Goal: Check status: Check status

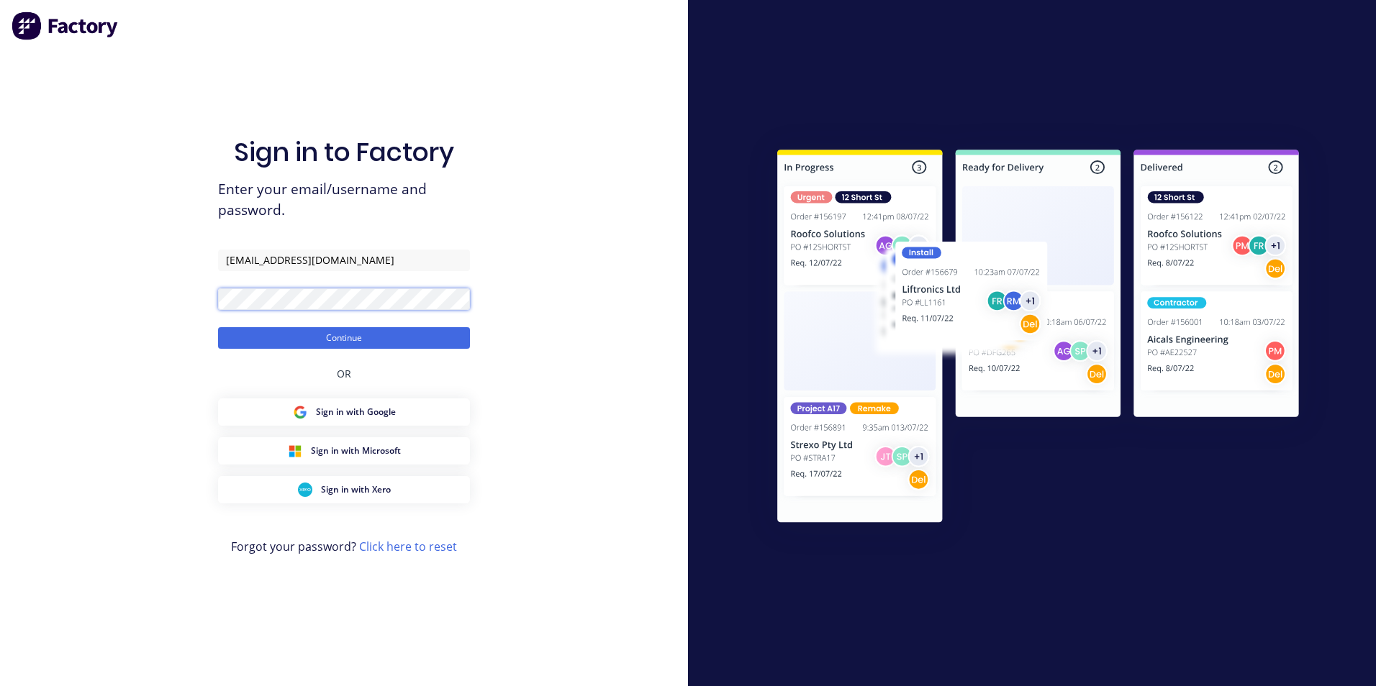
click at [218, 327] on button "Continue" at bounding box center [344, 338] width 252 height 22
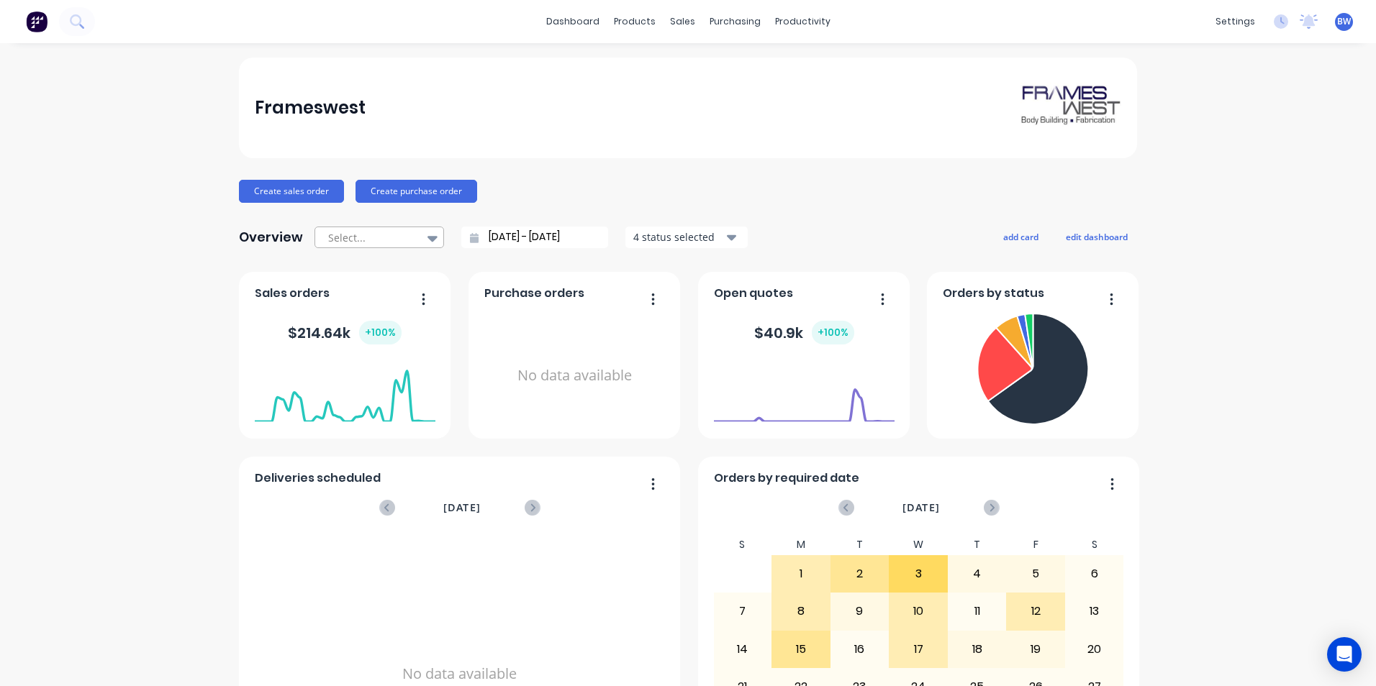
click at [427, 245] on icon at bounding box center [432, 238] width 10 height 16
click at [409, 288] on div "Month to date" at bounding box center [379, 297] width 130 height 27
type input "[DATE] - [DATE]"
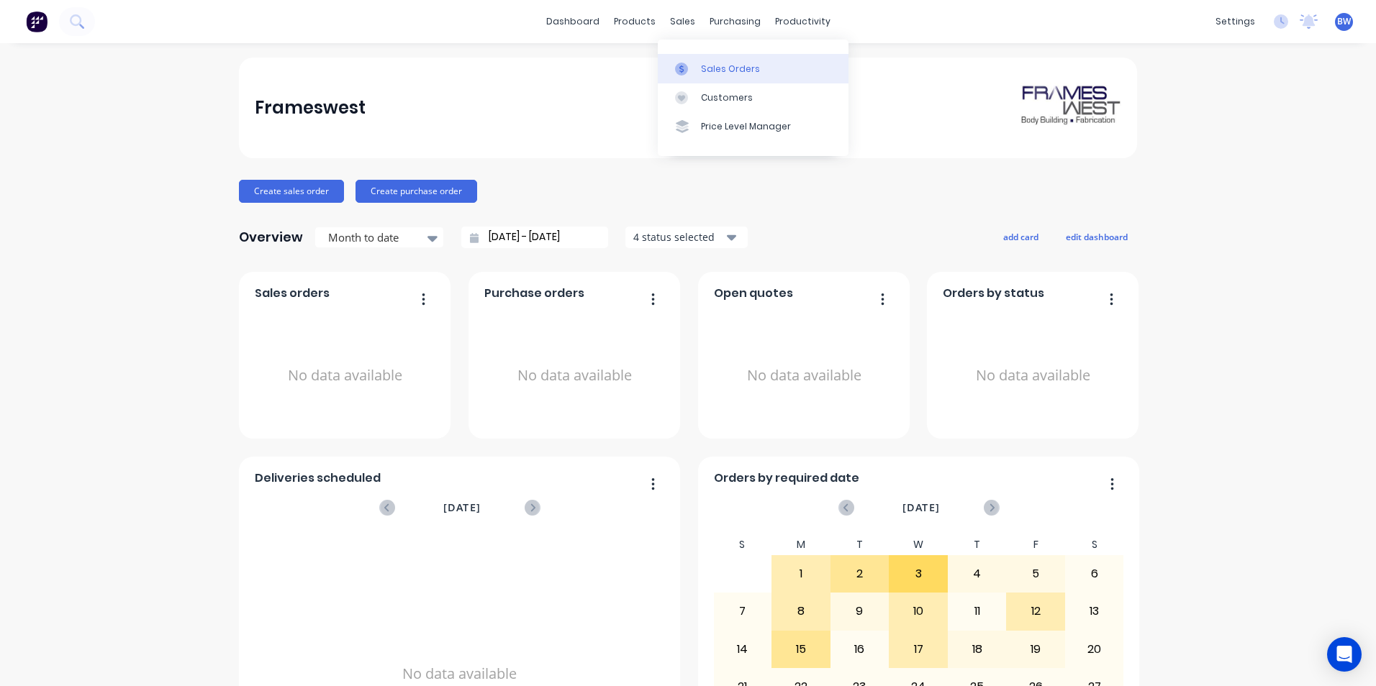
click at [690, 66] on div at bounding box center [686, 69] width 22 height 13
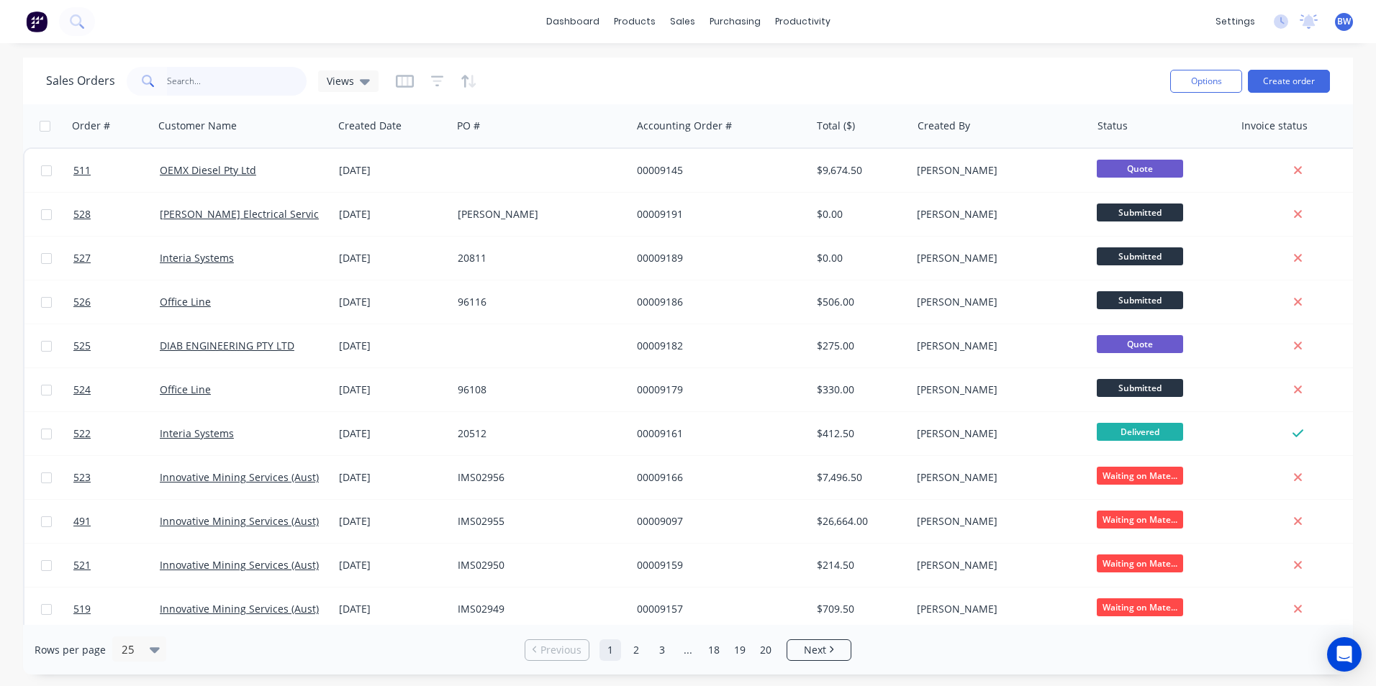
click at [211, 89] on input "text" at bounding box center [237, 81] width 140 height 29
type input "oemx"
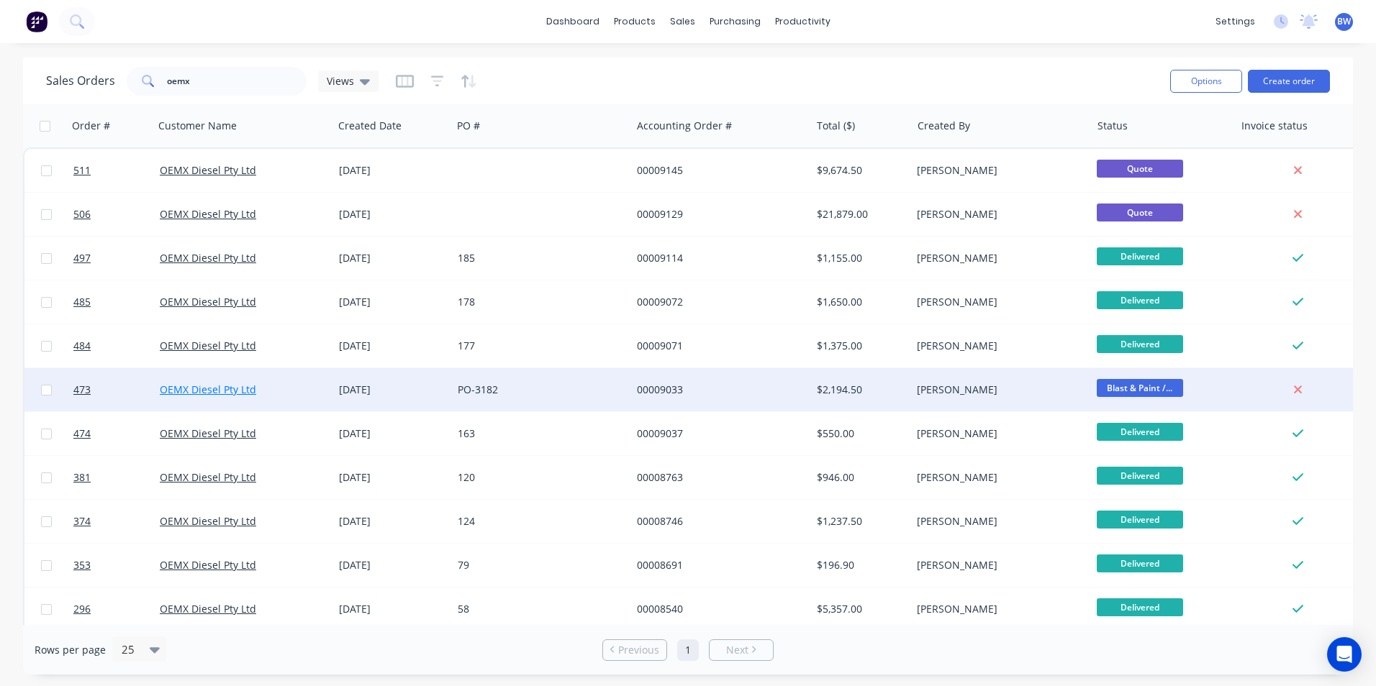
click at [213, 389] on link "OEMX Diesel Pty Ltd" at bounding box center [208, 390] width 96 height 14
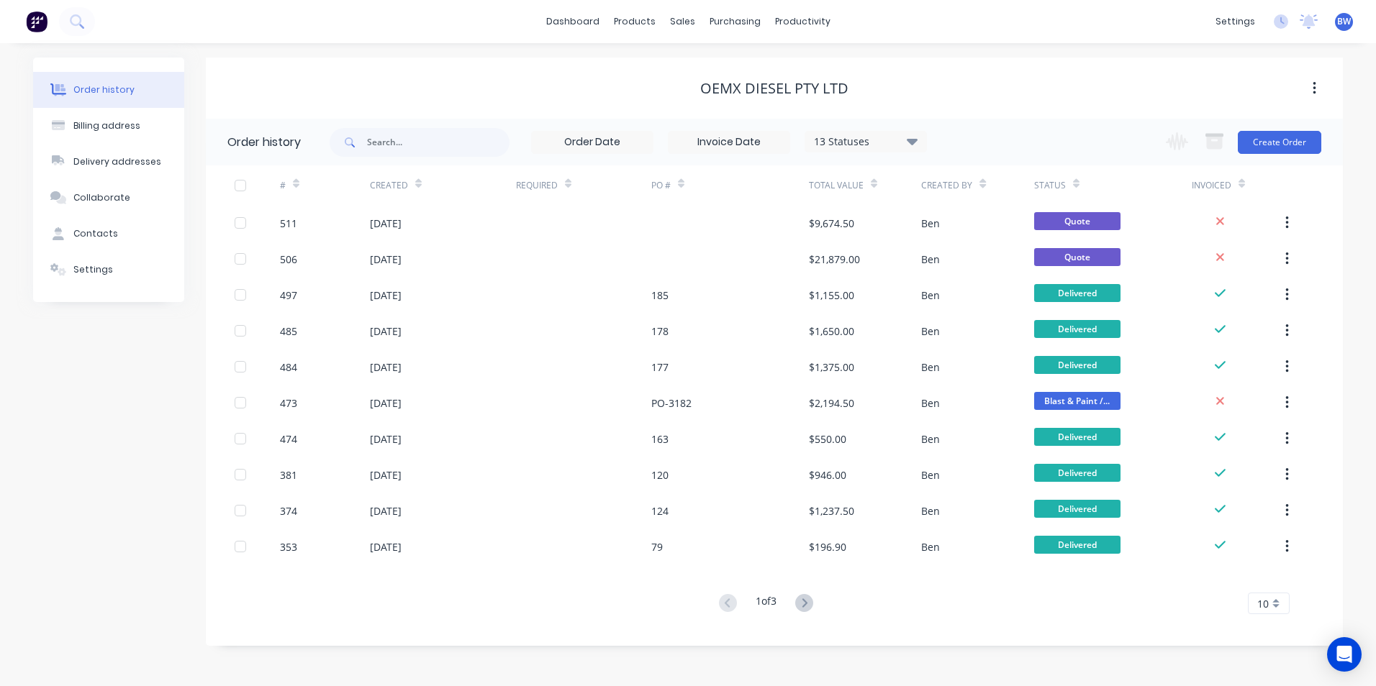
click at [1280, 600] on div "10" at bounding box center [1269, 604] width 42 height 22
click at [1273, 581] on div "35" at bounding box center [1268, 579] width 40 height 25
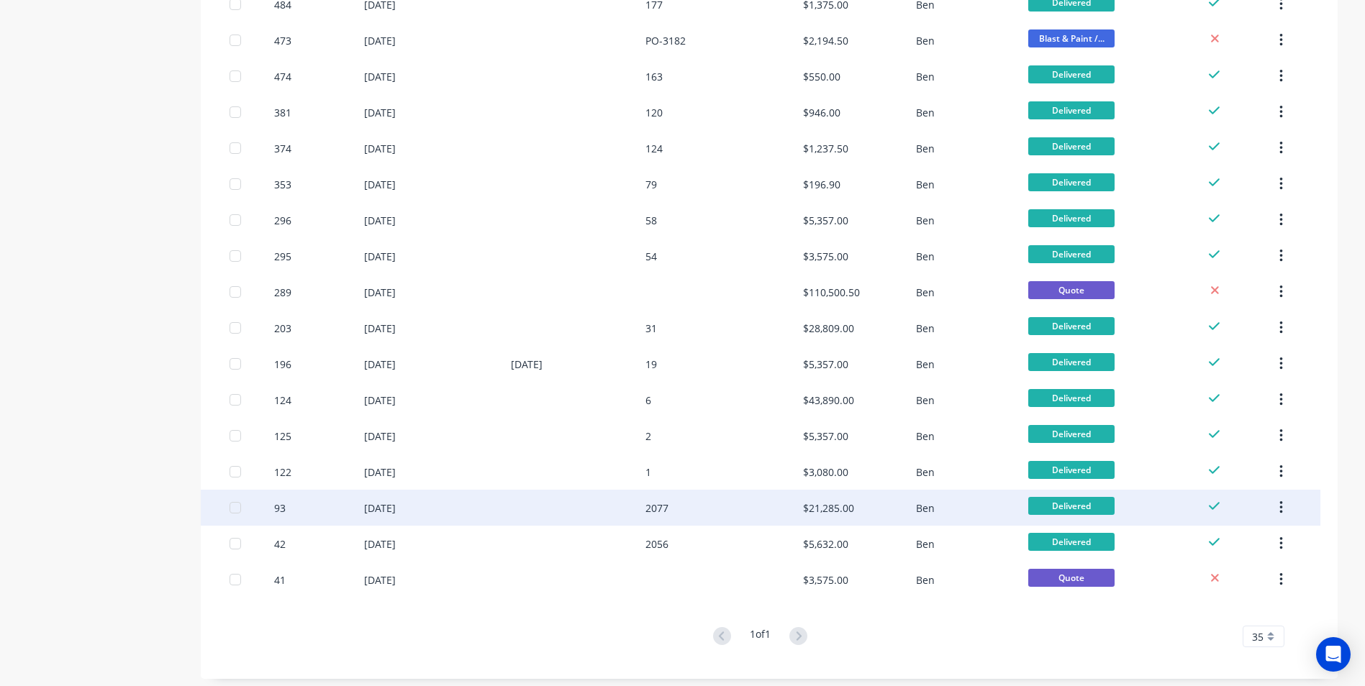
scroll to position [370, 0]
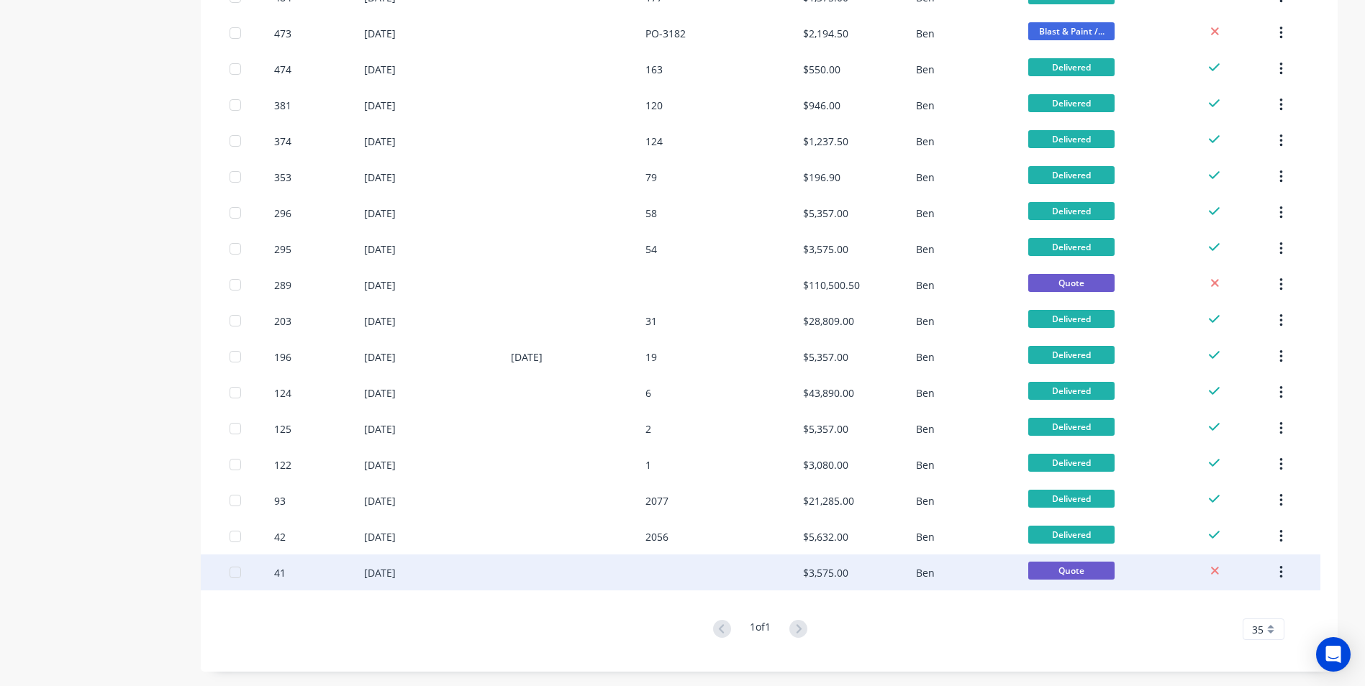
click at [795, 579] on div at bounding box center [724, 573] width 158 height 36
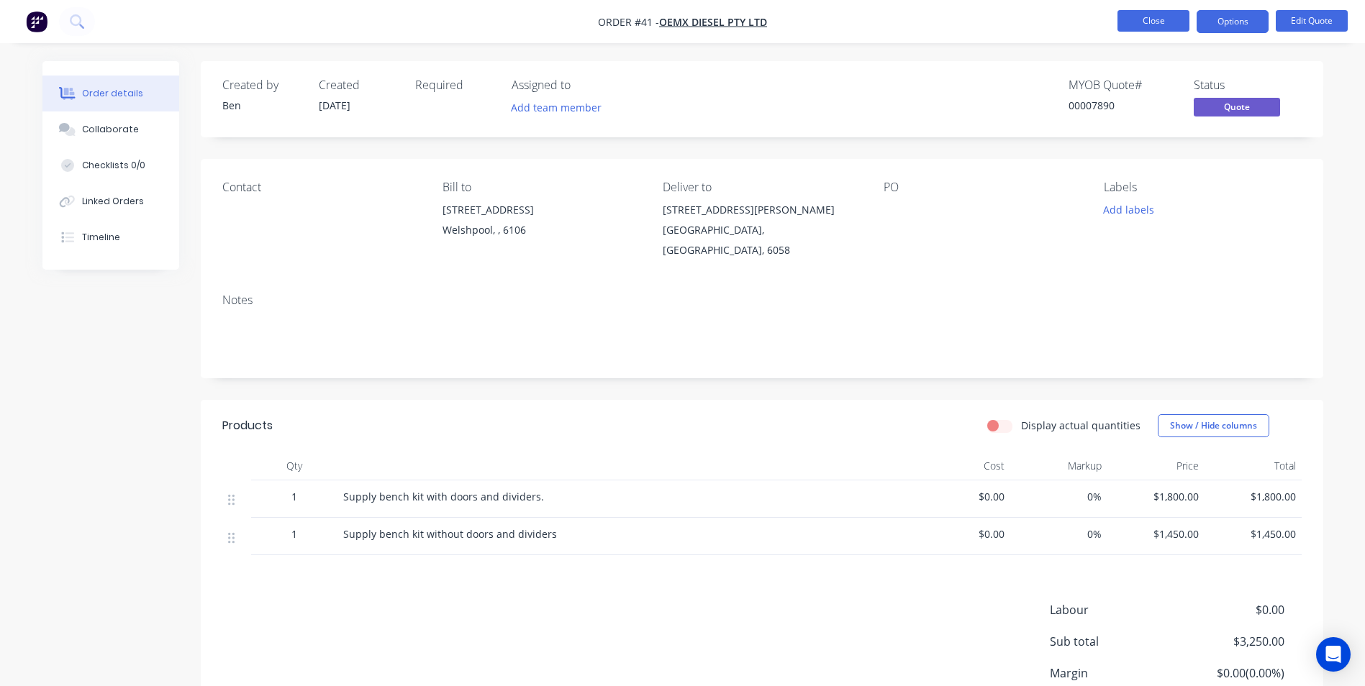
click at [1140, 29] on button "Close" at bounding box center [1154, 21] width 72 height 22
